Goal: Task Accomplishment & Management: Manage account settings

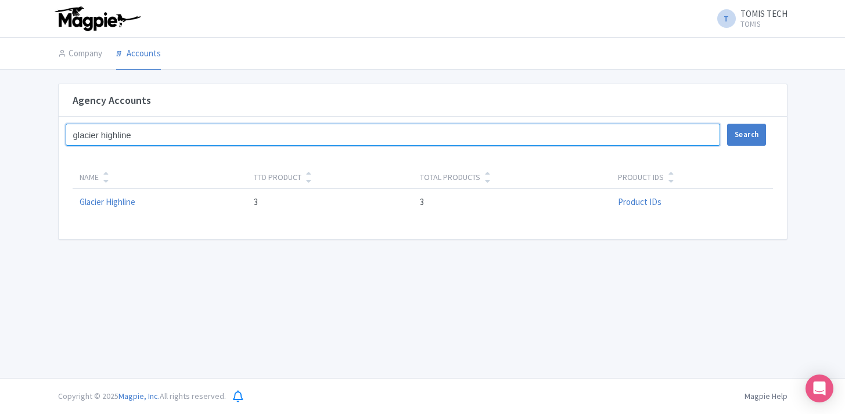
click at [137, 135] on input "glacier highline" at bounding box center [393, 135] width 655 height 22
click at [137, 134] on input "glacier highline" at bounding box center [393, 135] width 655 height 22
type input "big drag bus"
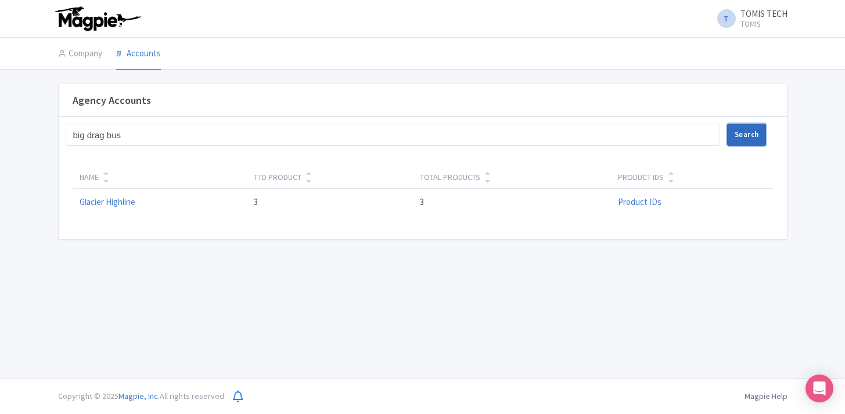
click at [752, 137] on button "Search" at bounding box center [746, 135] width 39 height 22
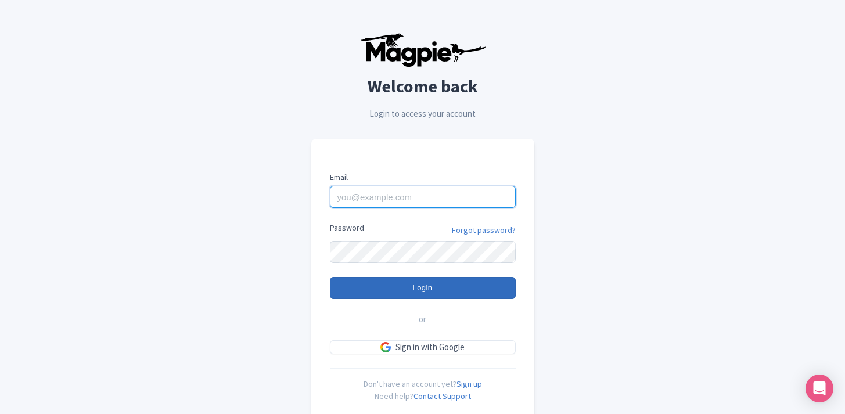
type input "info@tomis.tech"
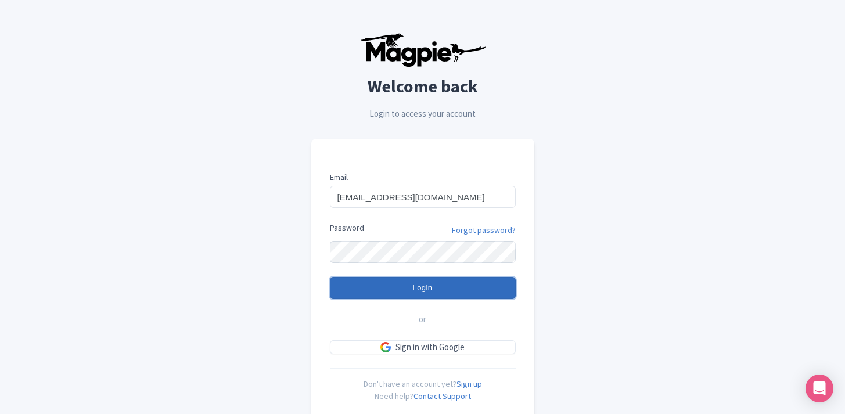
click at [434, 286] on input "Login" at bounding box center [423, 288] width 186 height 22
type input "Logging in..."
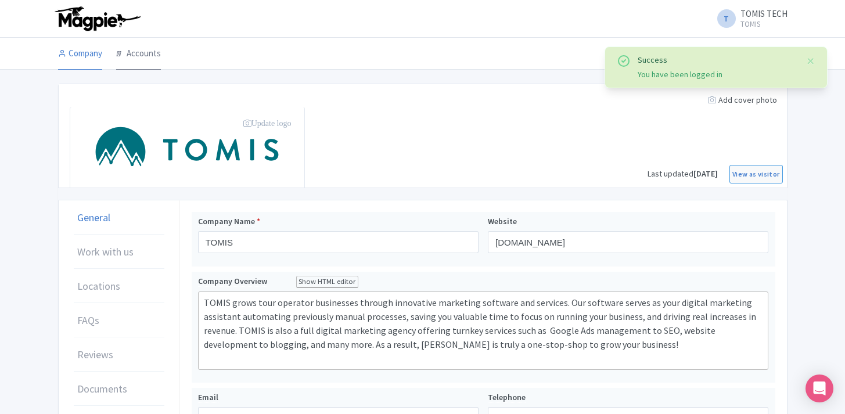
click at [127, 55] on link "Accounts" at bounding box center [138, 54] width 45 height 33
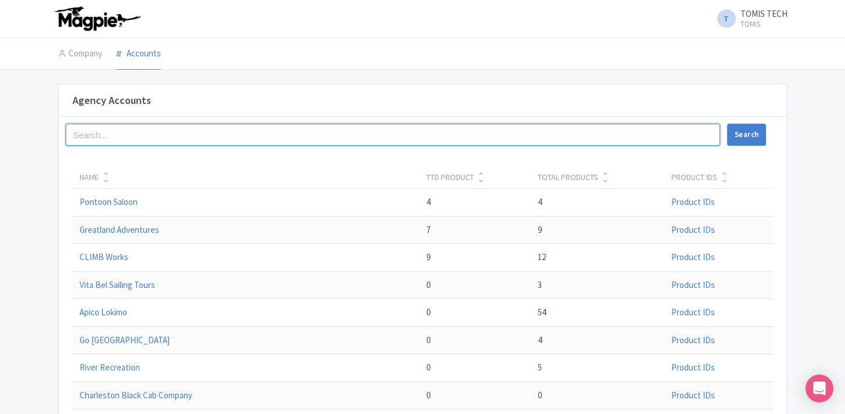
click at [205, 134] on input "search" at bounding box center [393, 135] width 655 height 22
type input "big drag bus"
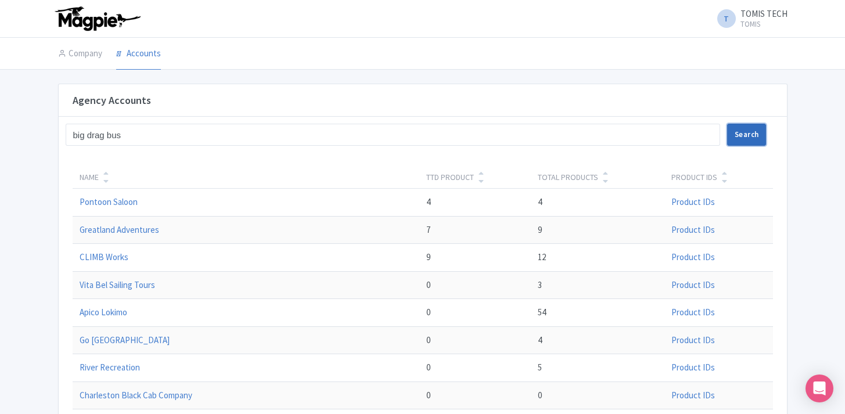
click at [757, 137] on button "Search" at bounding box center [746, 135] width 39 height 22
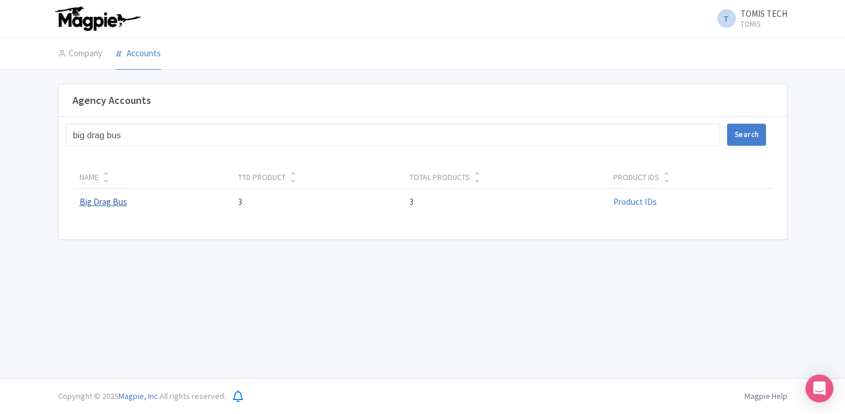
click at [113, 206] on link "Big Drag Bus" at bounding box center [104, 201] width 48 height 11
click at [146, 52] on link "Accounts" at bounding box center [138, 54] width 45 height 33
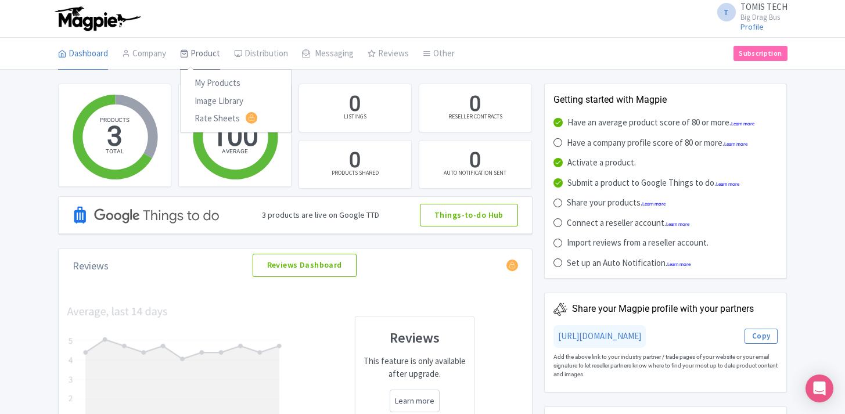
click at [197, 53] on link "Product" at bounding box center [200, 54] width 40 height 33
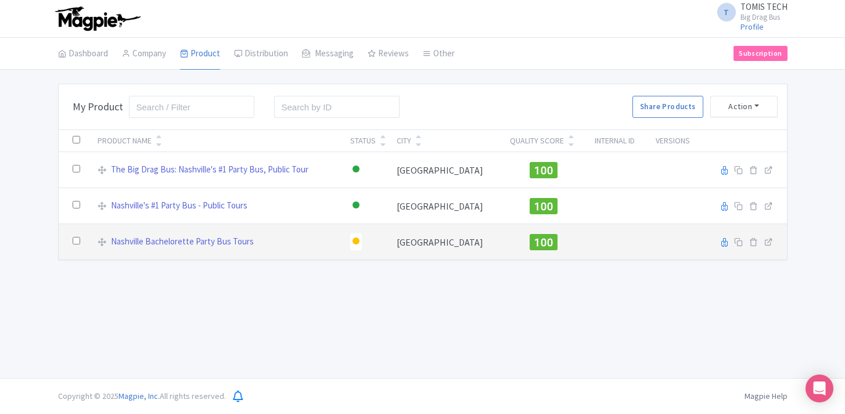
click at [360, 243] on div at bounding box center [356, 241] width 7 height 7
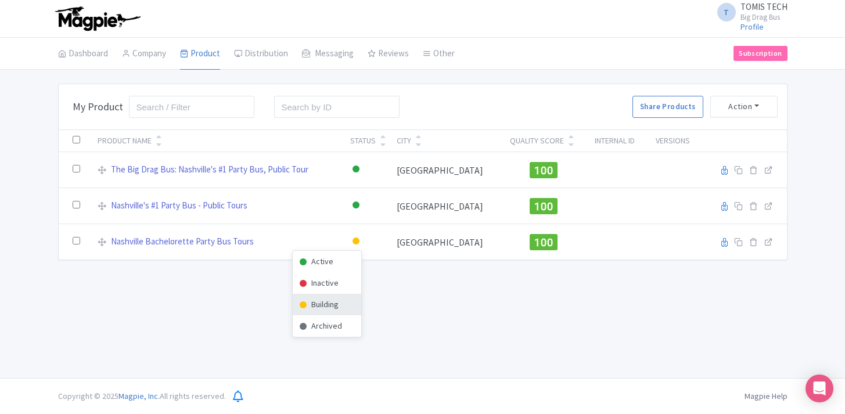
click at [462, 286] on div "T TOMIS TECH Big Drag Bus Profile Users Settings Sign out Dashboard Company Pro…" at bounding box center [422, 189] width 845 height 378
click at [94, 52] on link "Dashboard" at bounding box center [83, 54] width 50 height 33
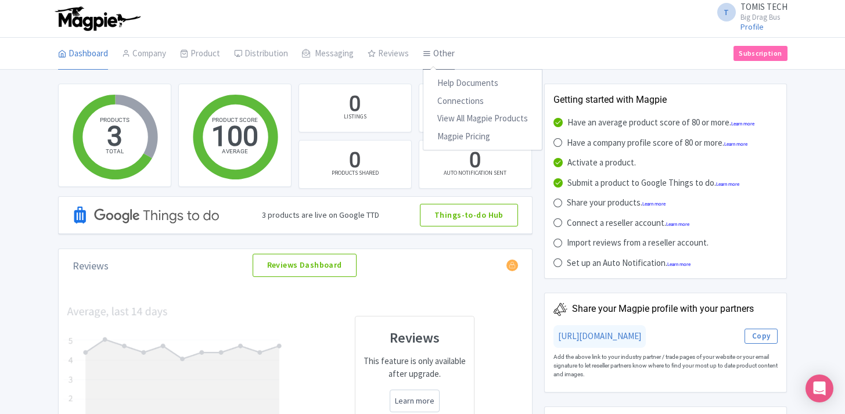
click at [442, 57] on link "Other" at bounding box center [439, 54] width 32 height 33
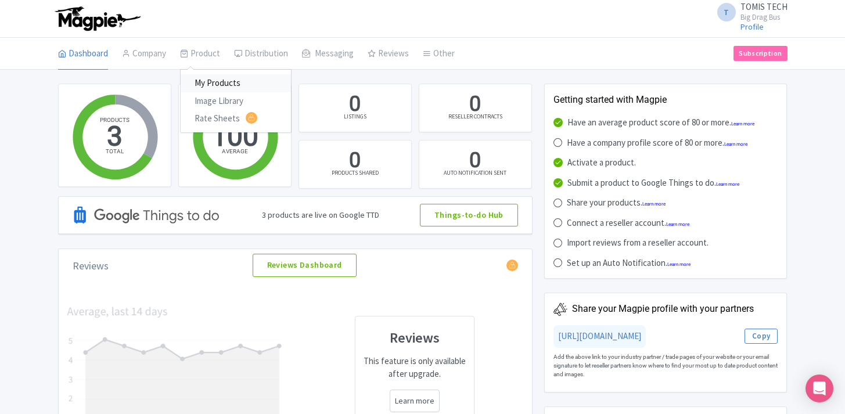
click at [206, 77] on link "My Products" at bounding box center [236, 83] width 110 height 18
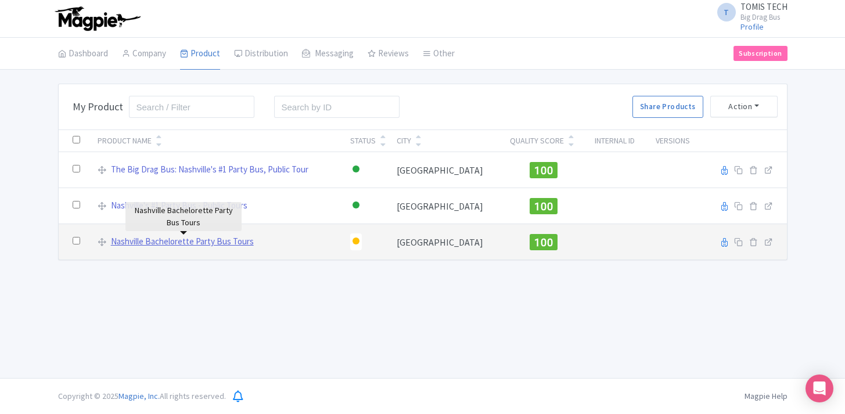
click at [196, 246] on link "Nashville Bachelorette Party Bus Tours" at bounding box center [182, 241] width 143 height 13
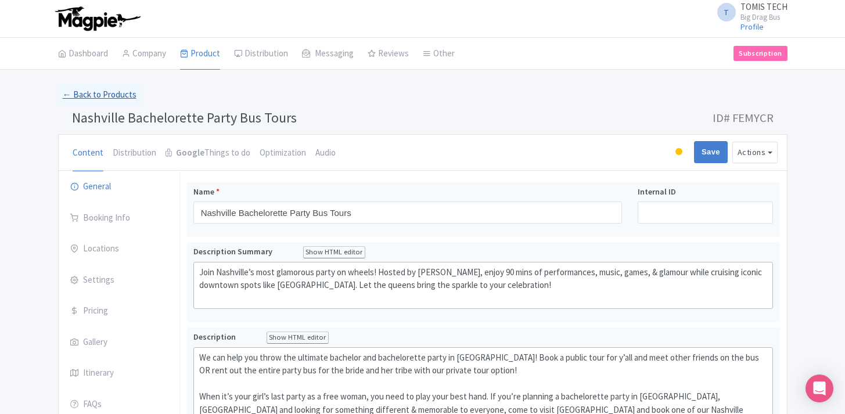
click at [107, 87] on link "← Back to Products" at bounding box center [99, 95] width 83 height 23
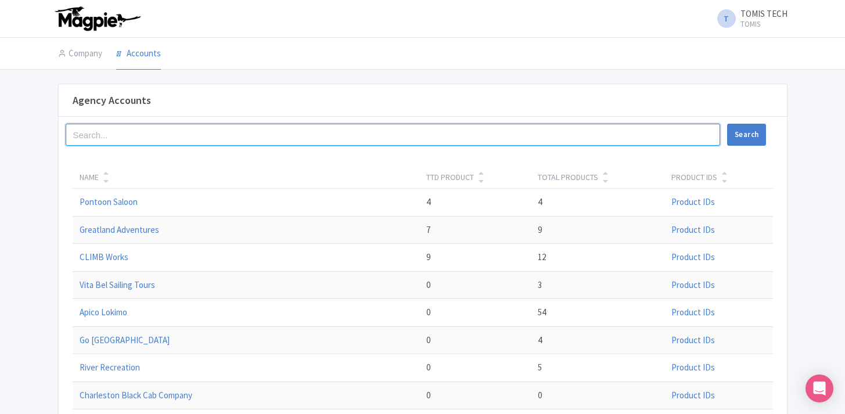
click at [178, 134] on input "search" at bounding box center [393, 135] width 655 height 22
type input "black cab"
click at [727, 124] on button "Search" at bounding box center [746, 135] width 39 height 22
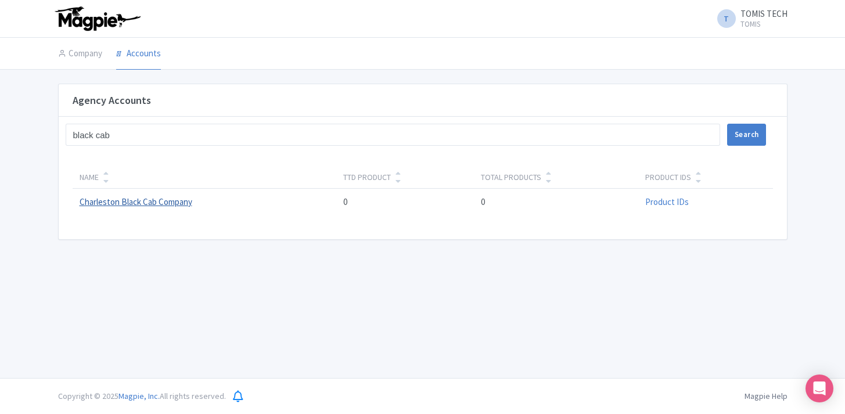
click at [146, 202] on link "Charleston Black Cab Company" at bounding box center [136, 201] width 113 height 11
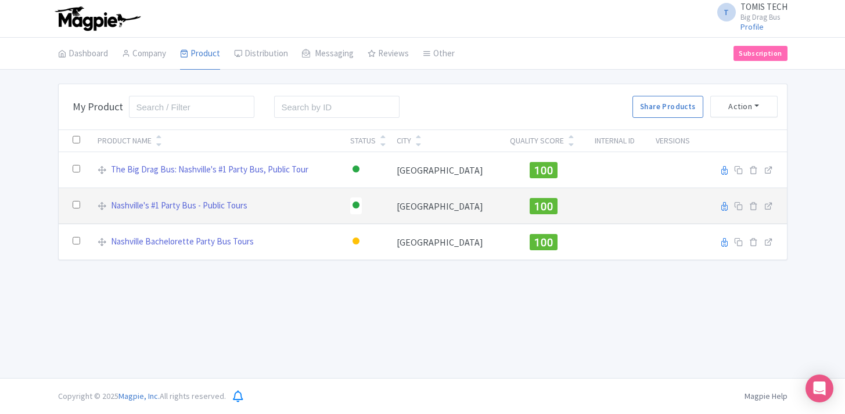
click at [79, 208] on input "checkbox" at bounding box center [77, 205] width 8 height 8
checkbox input "true"
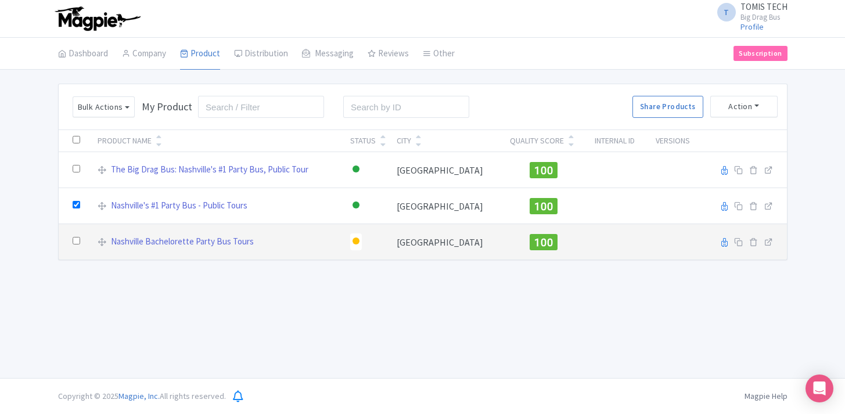
click at [73, 239] on input "checkbox" at bounding box center [77, 241] width 8 height 8
checkbox input "true"
